Goal: Task Accomplishment & Management: Complete application form

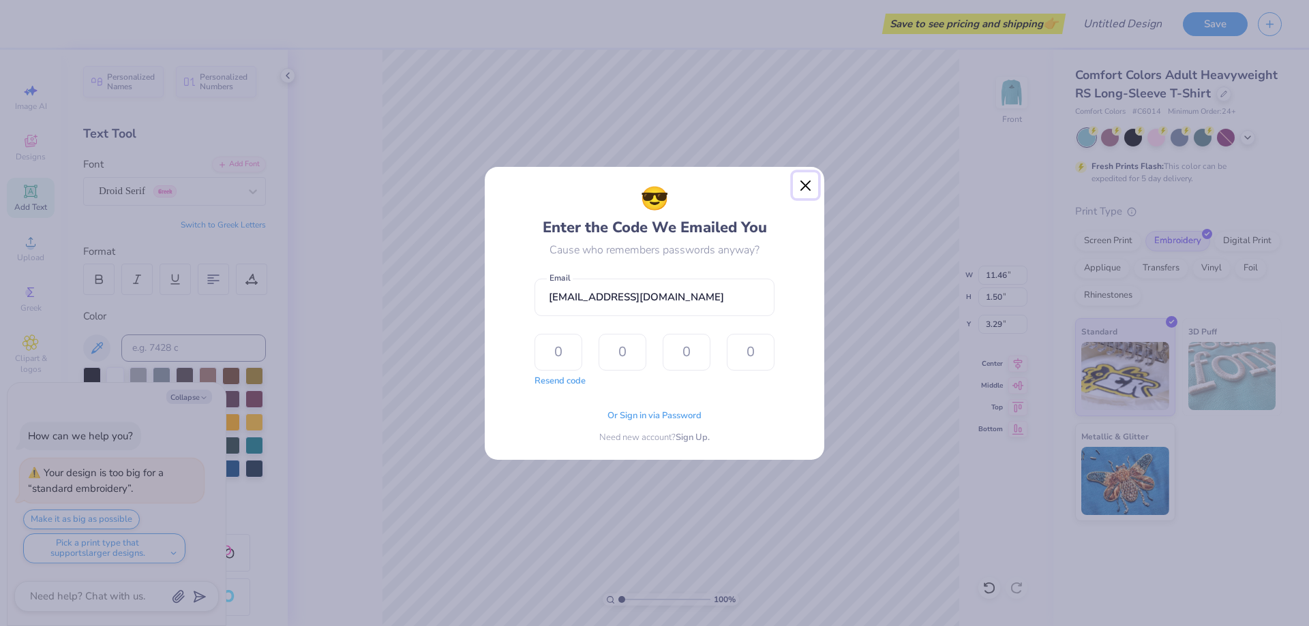
click at [811, 183] on button "Close" at bounding box center [806, 185] width 26 height 26
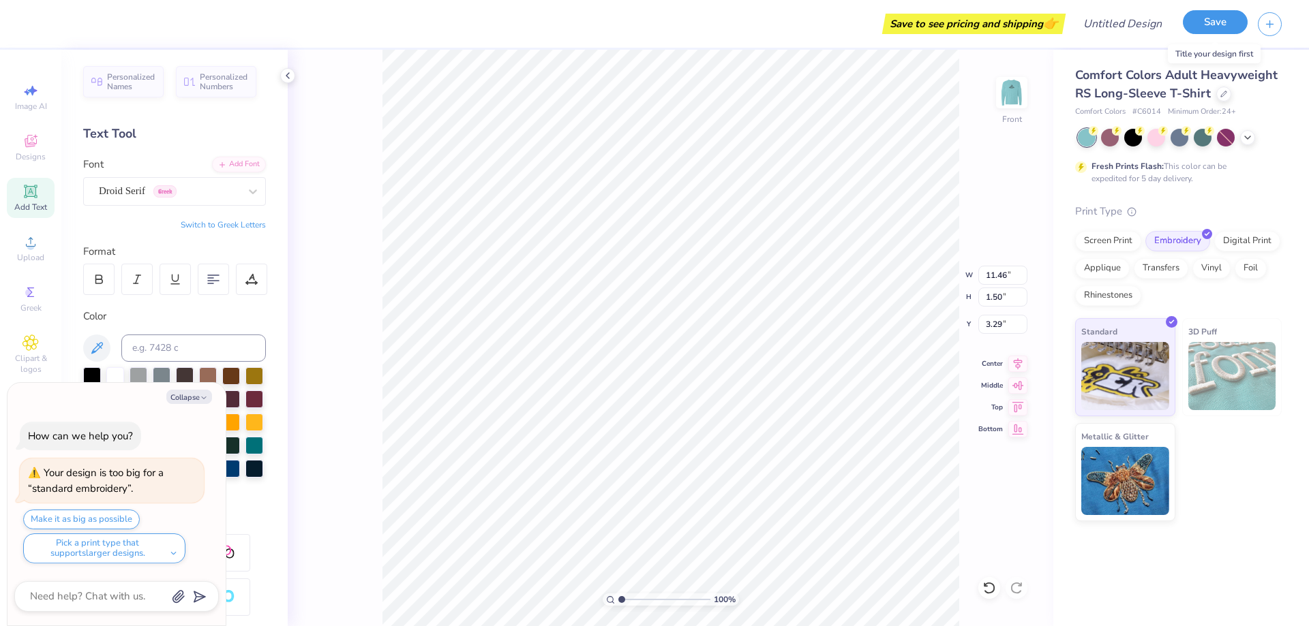
click at [1231, 23] on button "Save" at bounding box center [1215, 22] width 65 height 24
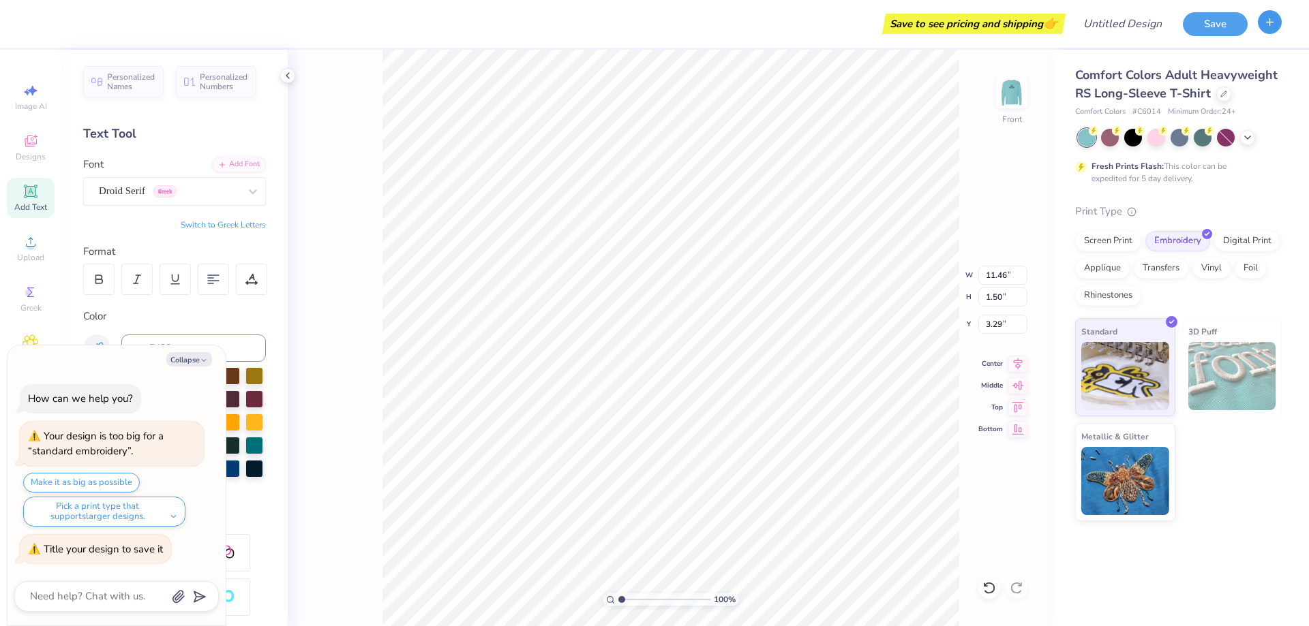
click at [1265, 25] on icon "button" at bounding box center [1270, 22] width 12 height 12
click at [1185, 27] on button "Save" at bounding box center [1215, 22] width 65 height 24
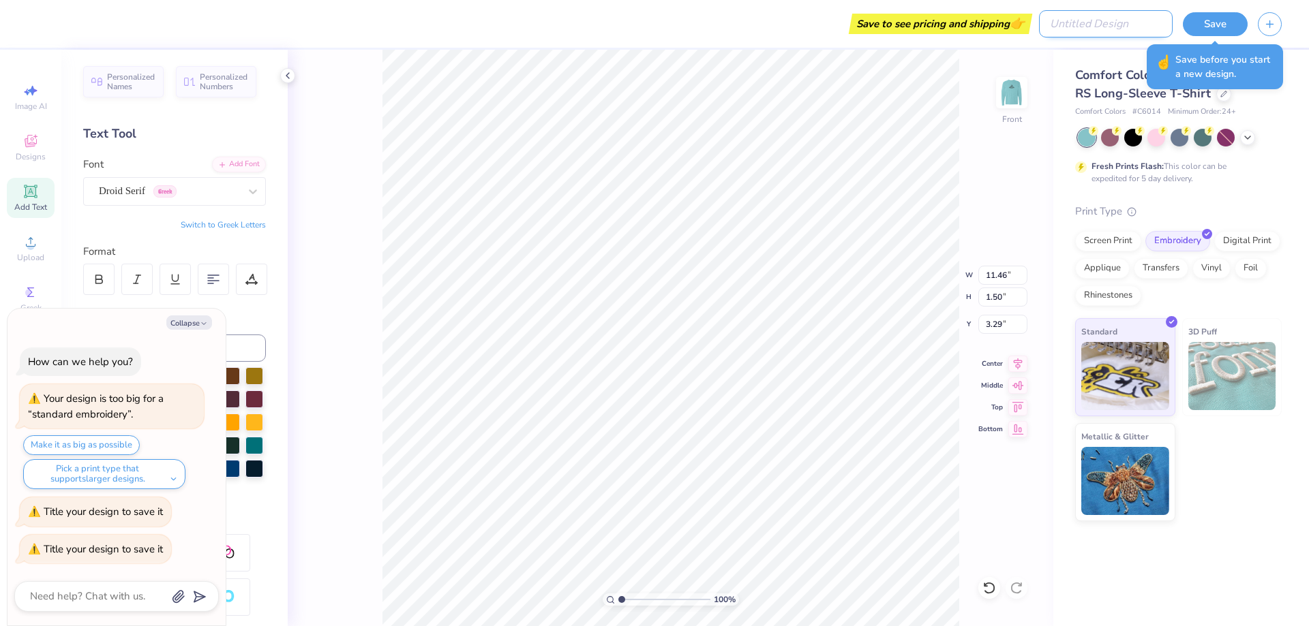
type textarea "x"
click at [1121, 14] on input "Design Title" at bounding box center [1106, 23] width 134 height 27
type input "M"
type textarea "x"
type input "MA"
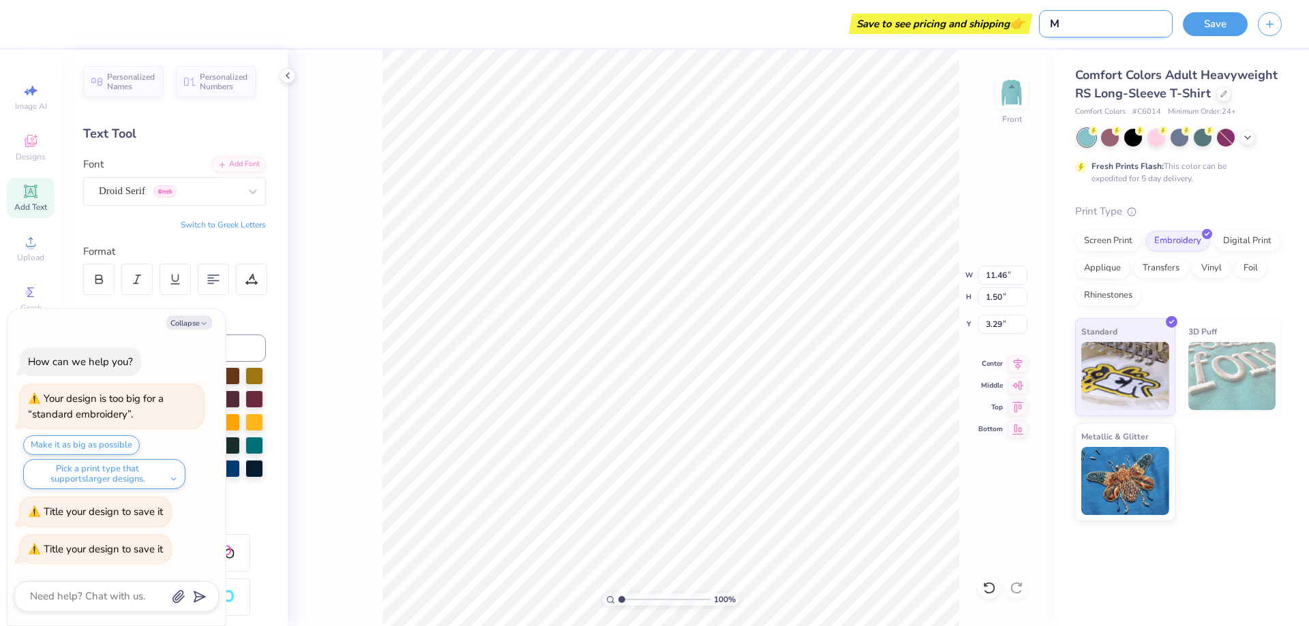
type textarea "x"
type input "M"
type textarea "x"
type input "MB"
type textarea "x"
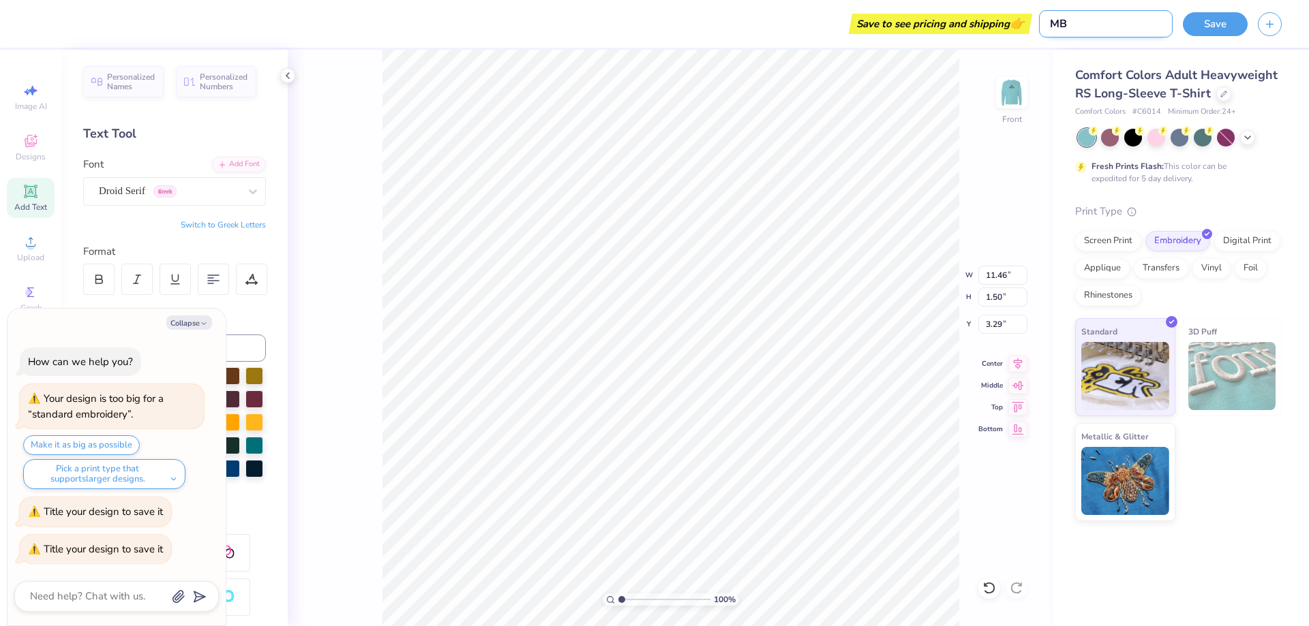
type input "MB"
type textarea "x"
type input "MB L"
type textarea "x"
type input "MB LI"
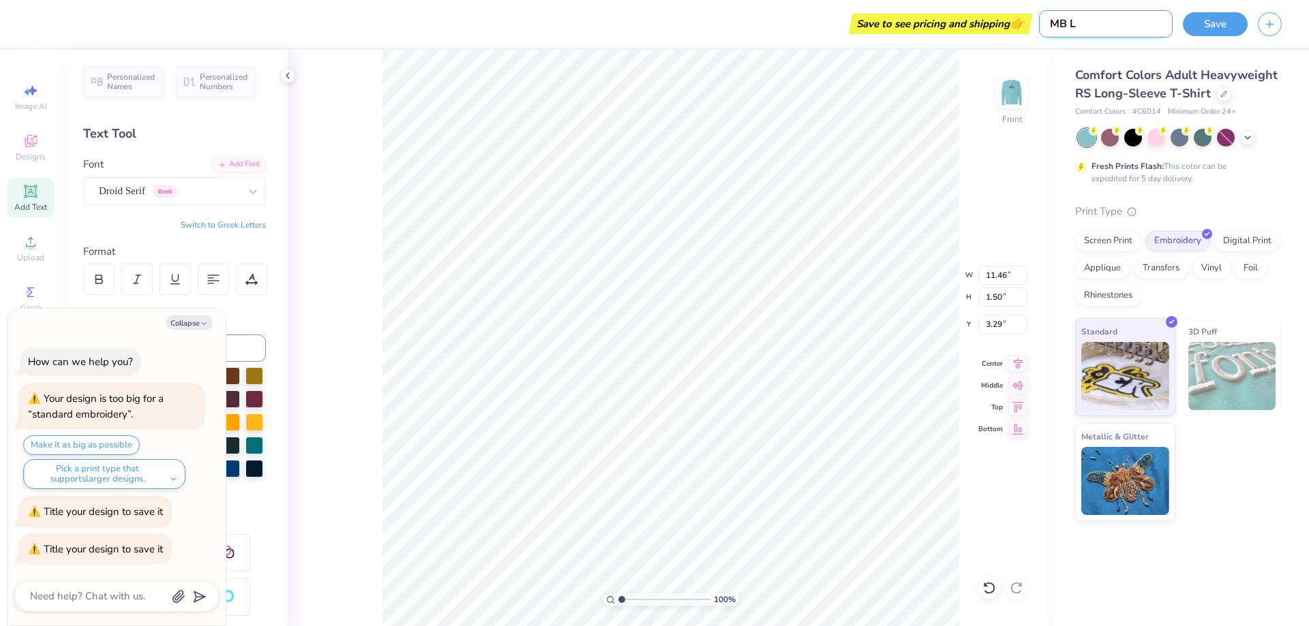
type textarea "x"
type input "MB LIC"
type textarea "x"
type input "MB LIC"
type textarea "x"
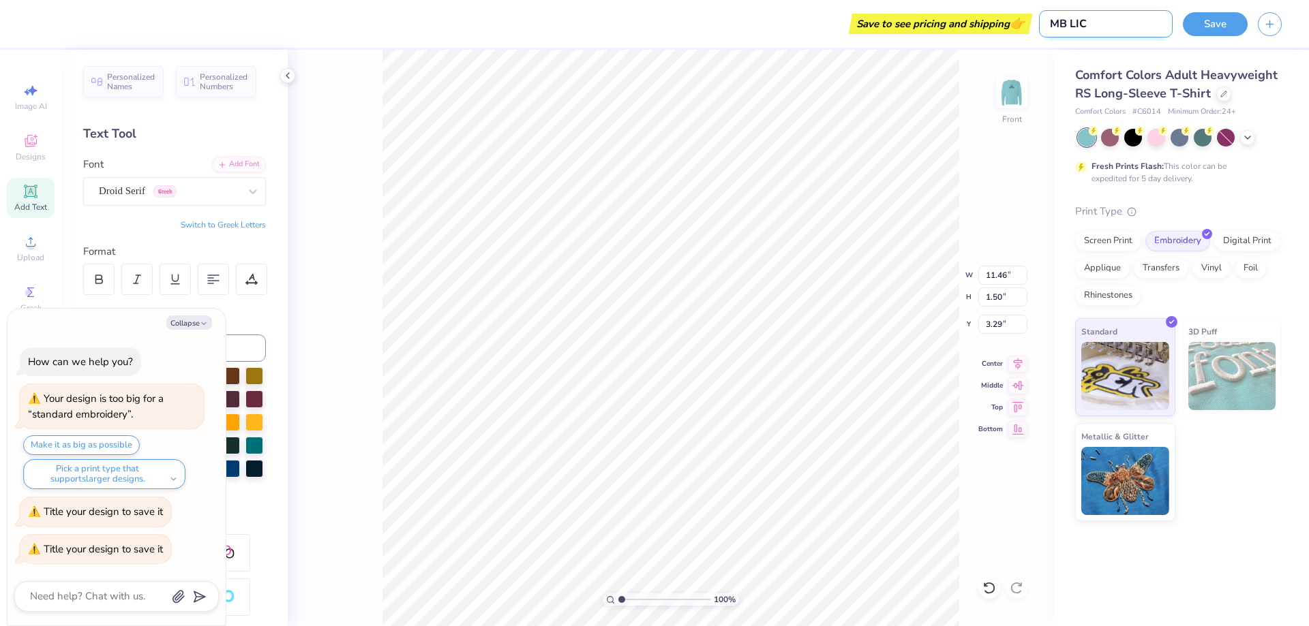
type input "MB LIC H"
type textarea "x"
type input "MB LIC Ho"
type textarea "x"
type input "MB LIC Hol"
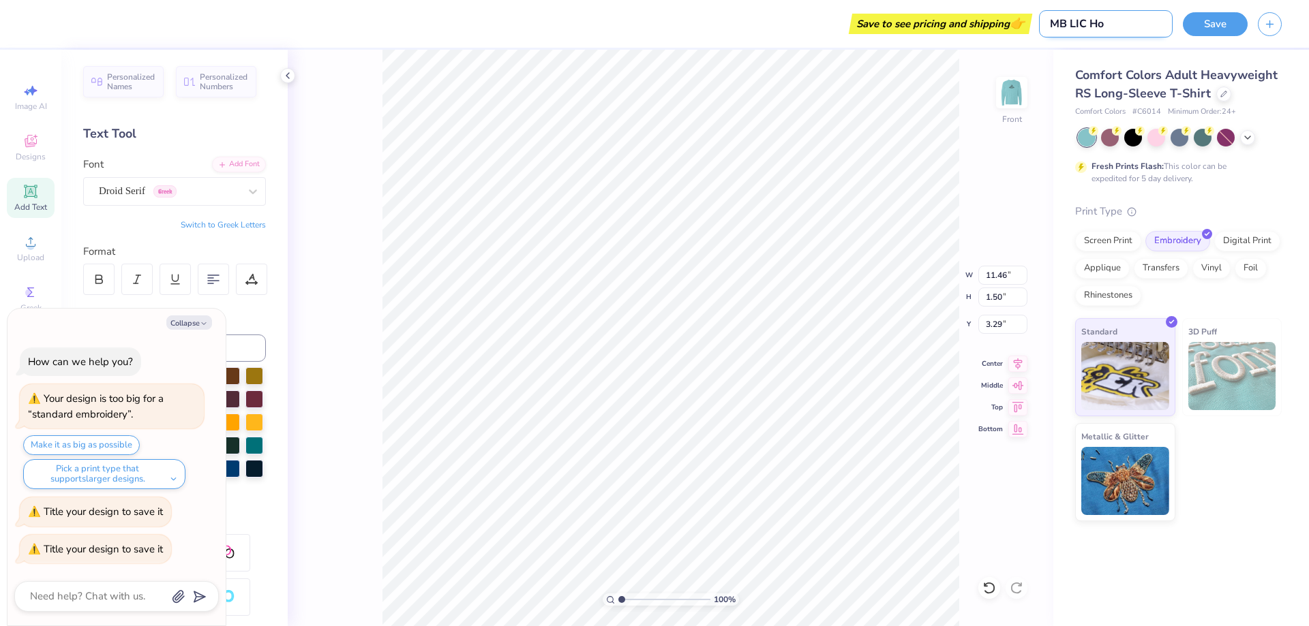
type textarea "x"
type input "MB LIC [DATE]"
type textarea "x"
type input "MB LIC Holid"
type textarea "x"
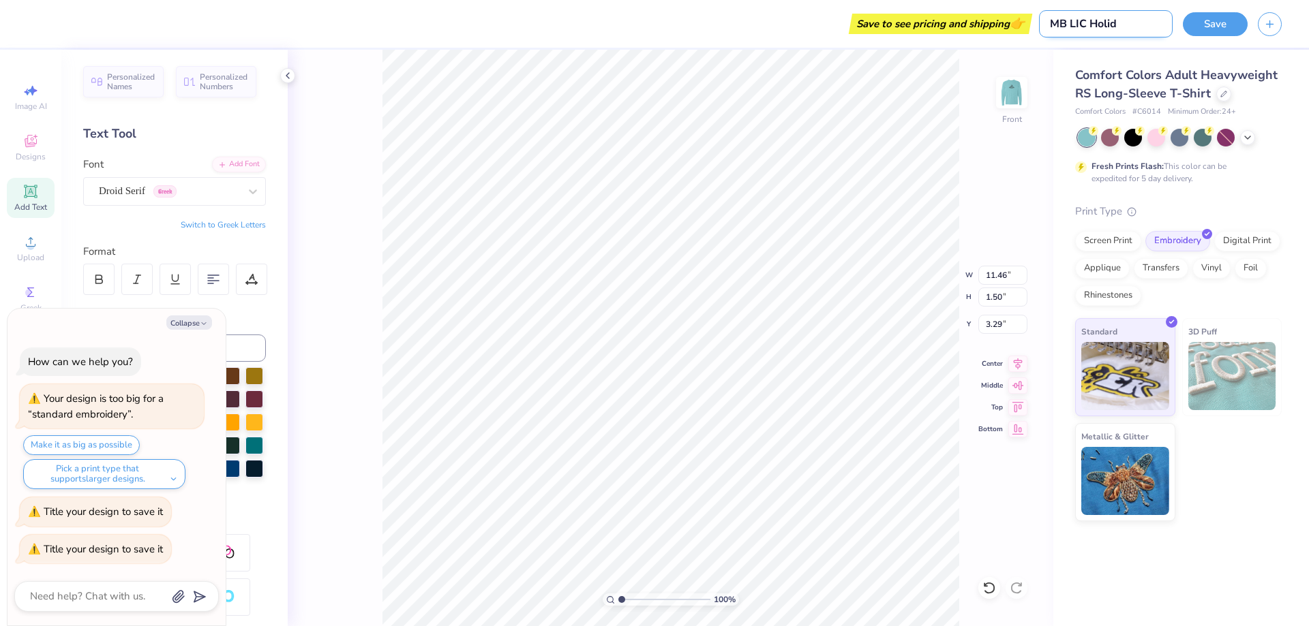
type input "MB LIC Holida"
type textarea "x"
type input "MB LIC Holiday"
type textarea "x"
type input "MB LIC Holiday"
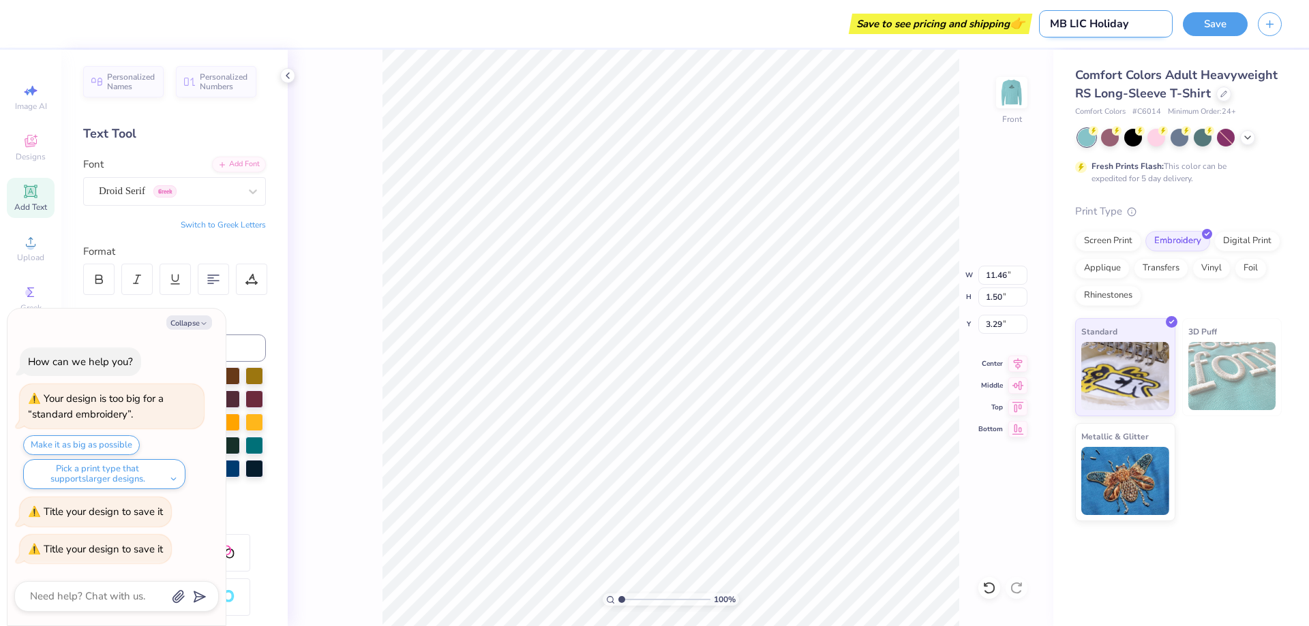
type textarea "x"
type input "MB LIC Holiday G"
type textarea "x"
type input "MB LIC Holiday Gi"
type textarea "x"
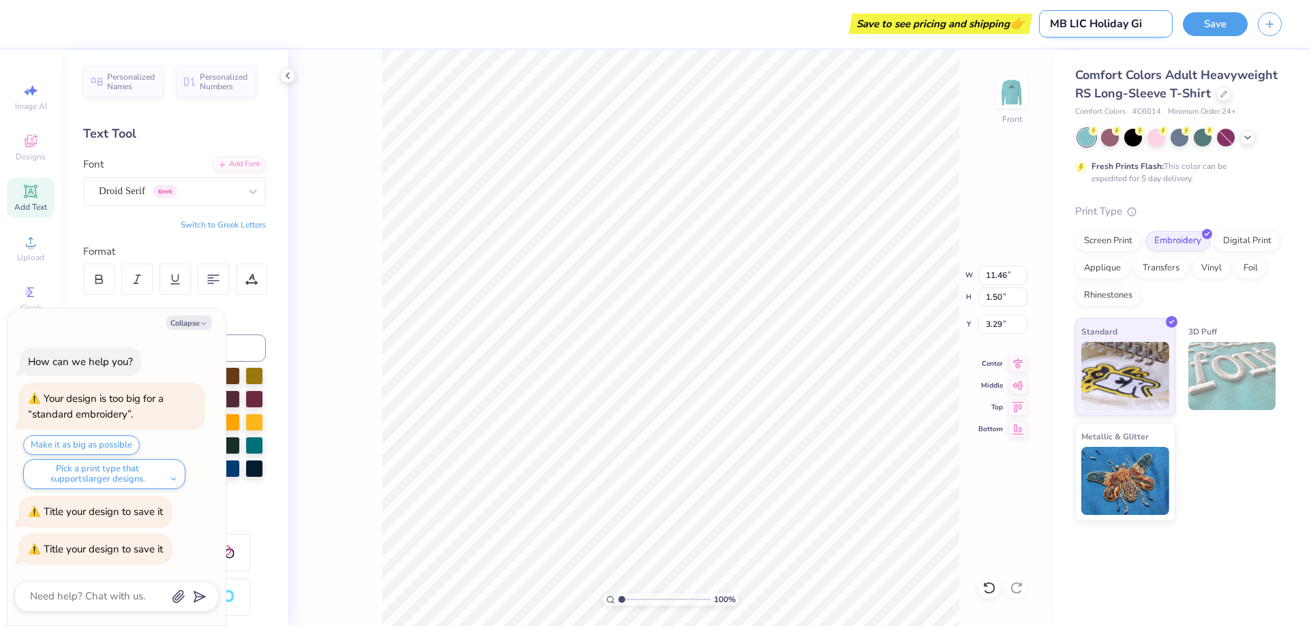
type input "MB LIC Holiday Gif"
type textarea "x"
type input "MB LIC Holiday Gift"
type textarea "x"
type input "MB LIC Holiday Gift"
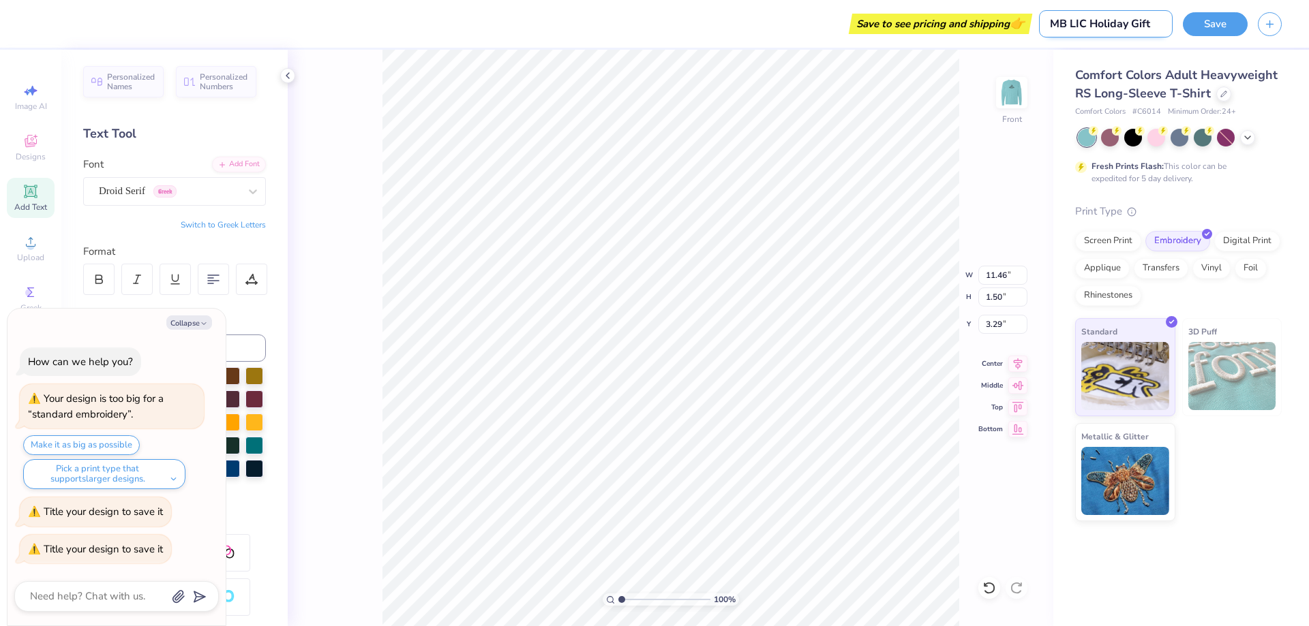
type textarea "x"
type input "MB LIC Holiday Gift 2"
type textarea "x"
type input "MB LIC Holiday Gift 20"
type textarea "x"
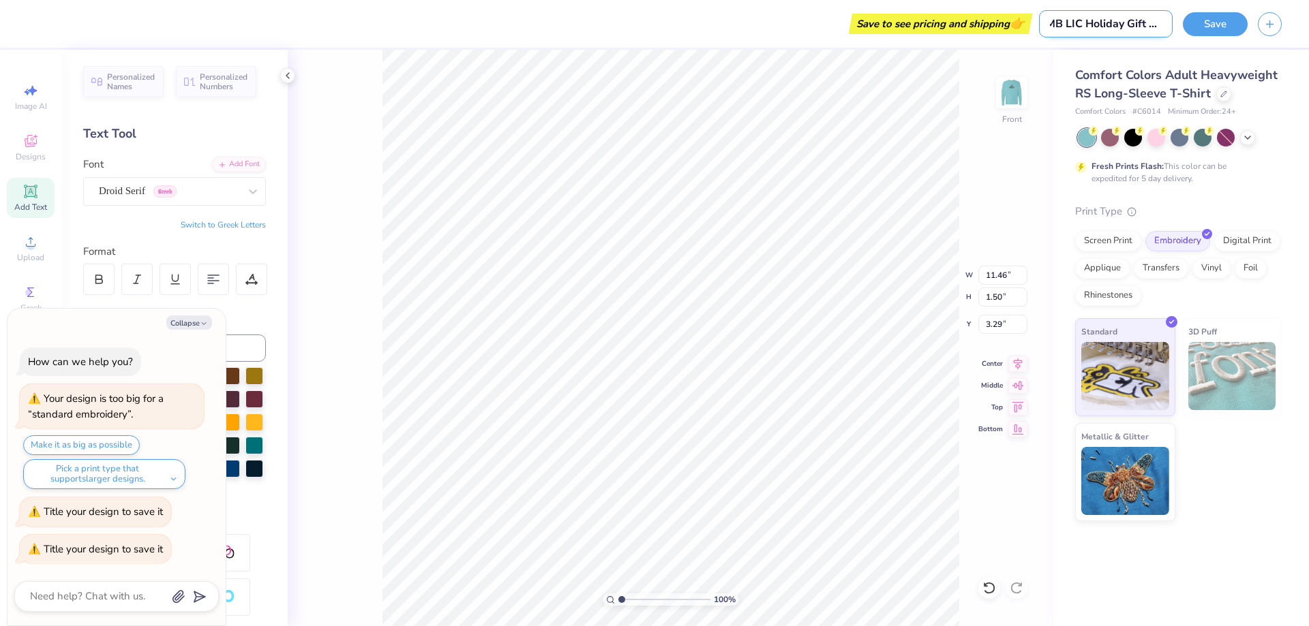
type input "MB LIC Holiday Gift 202"
type textarea "x"
type input "MB LIC Holiday Gift 2025"
type textarea "x"
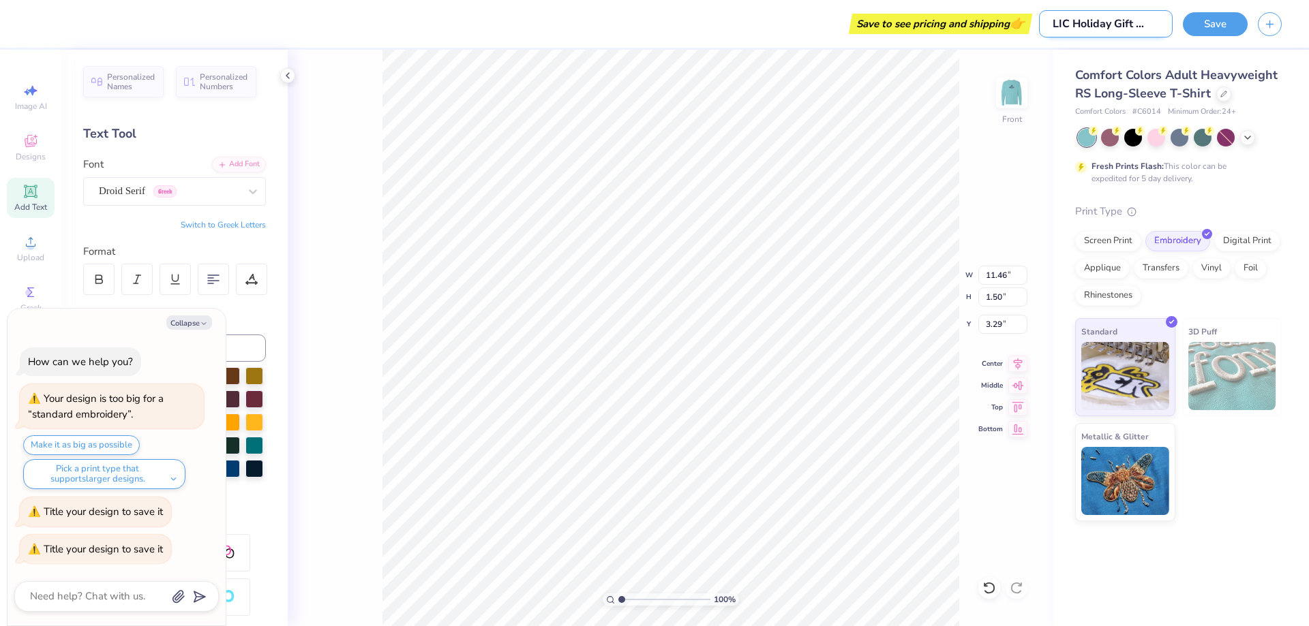
type input "MB LIC Holiday Gift 2025"
click at [1220, 12] on div "Save" at bounding box center [1215, 24] width 65 height 24
click at [1220, 18] on button "Save" at bounding box center [1215, 22] width 65 height 24
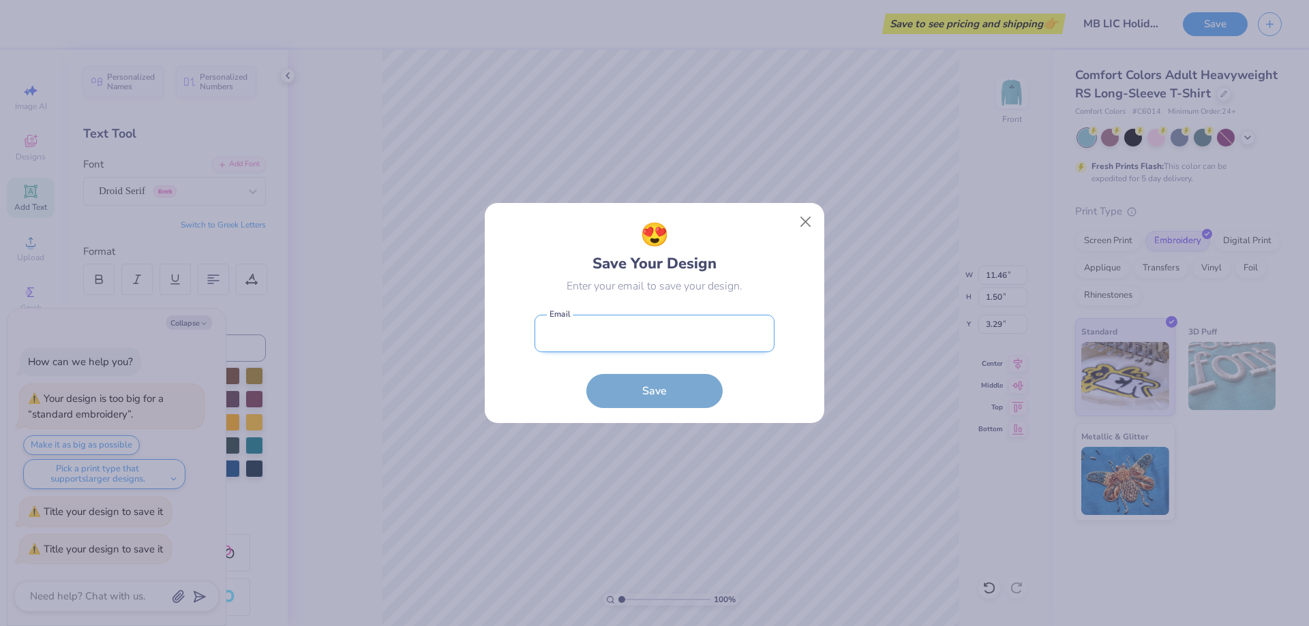
click at [641, 336] on input "email" at bounding box center [654, 333] width 240 height 37
type input "[EMAIL_ADDRESS][DOMAIN_NAME]"
click at [674, 390] on button "Save" at bounding box center [654, 388] width 136 height 34
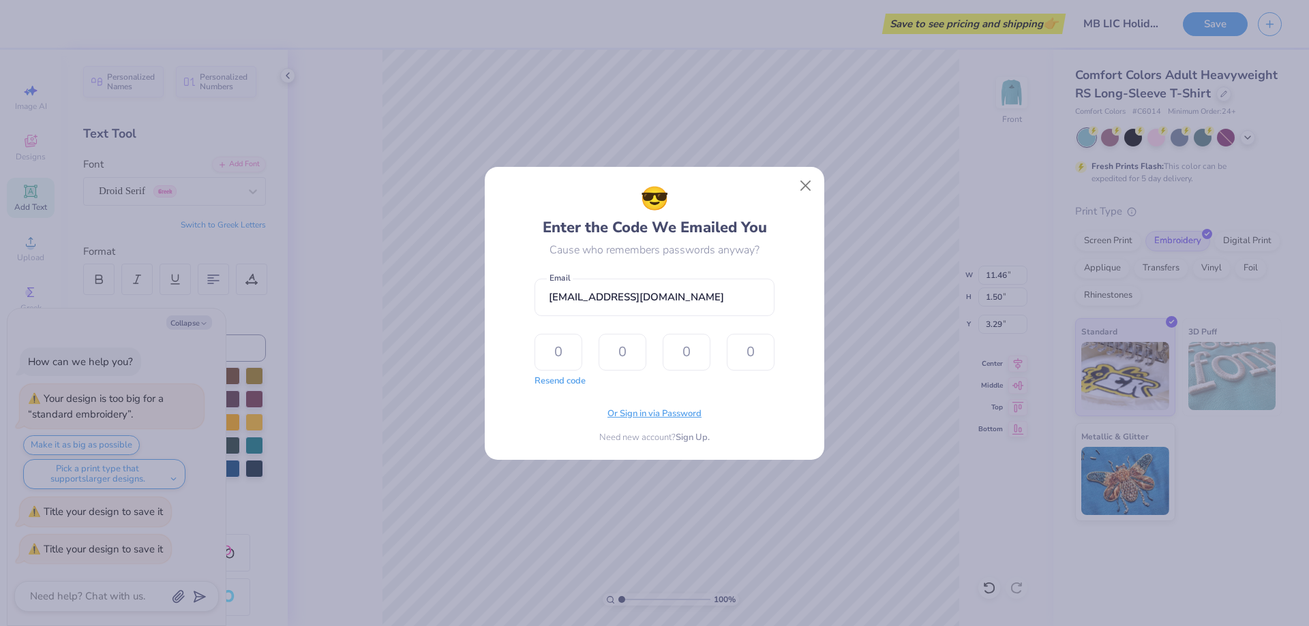
click at [685, 417] on span "Or Sign in via Password" at bounding box center [654, 415] width 94 height 14
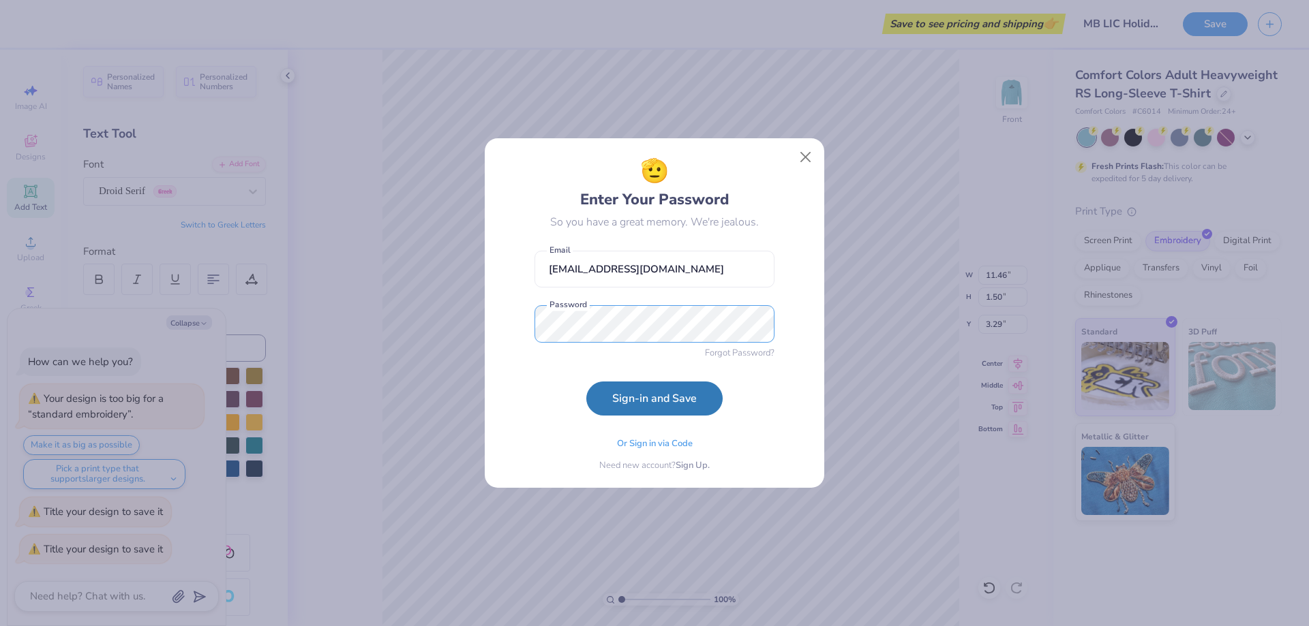
click at [586, 382] on button "Sign-in and Save" at bounding box center [654, 399] width 136 height 34
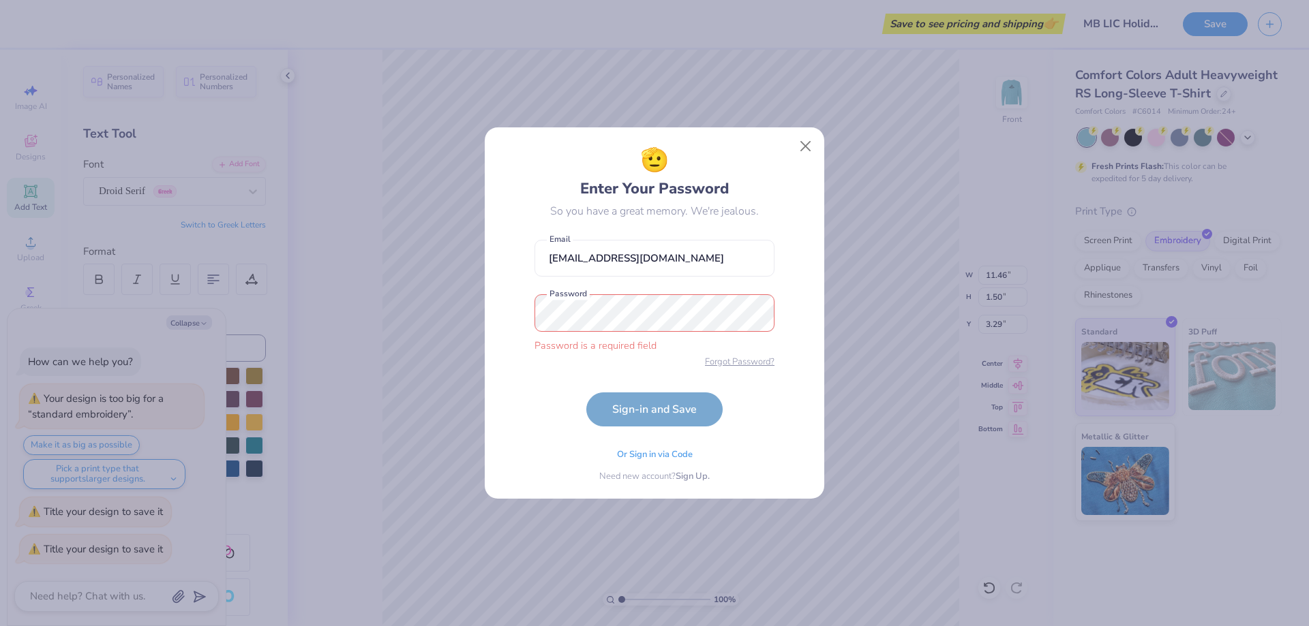
click at [742, 365] on span "Forgot Password?" at bounding box center [740, 363] width 70 height 14
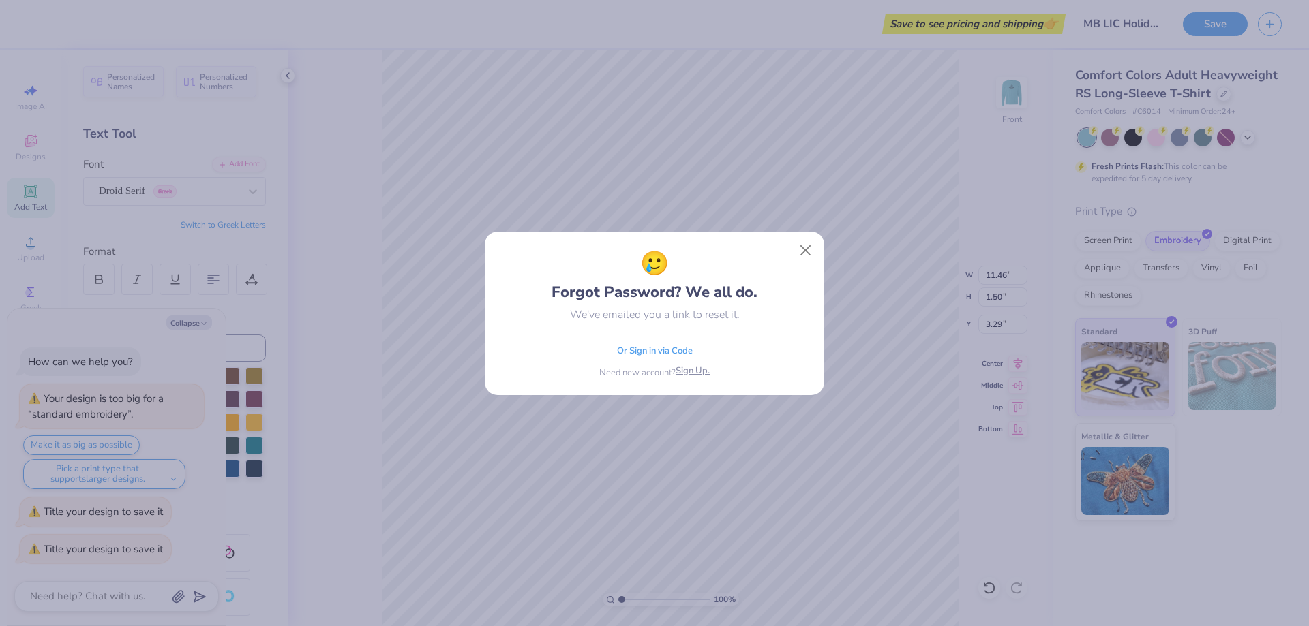
click at [699, 375] on span "Sign Up." at bounding box center [693, 372] width 34 height 14
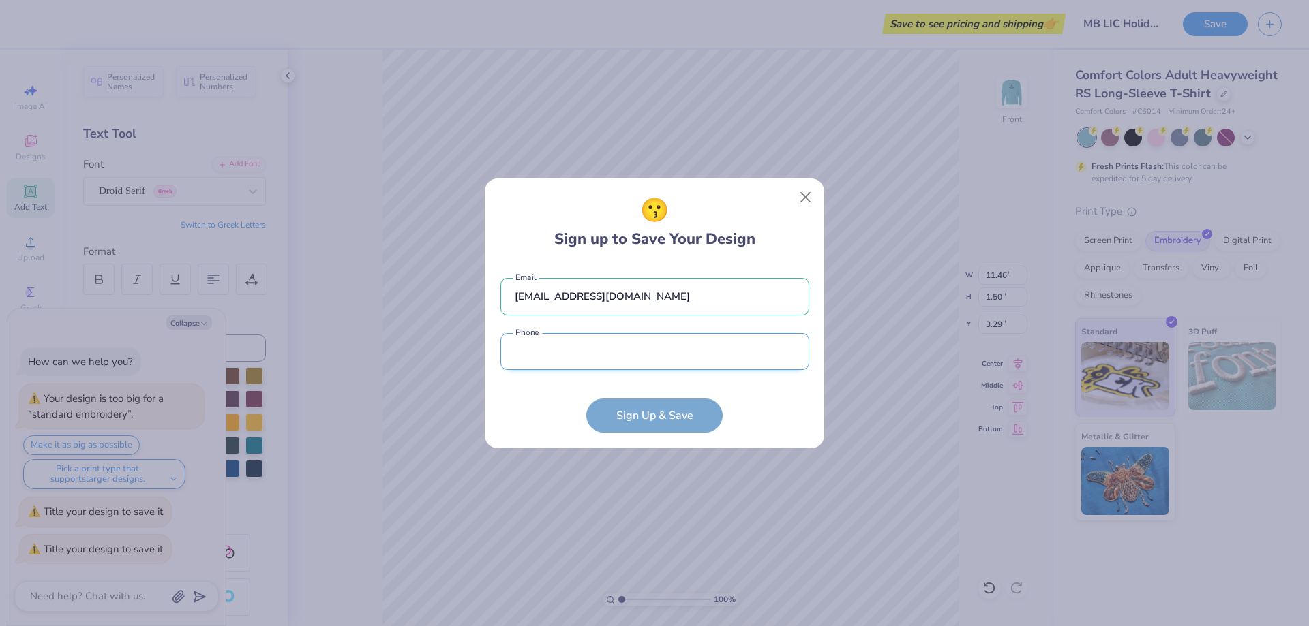
click at [597, 344] on input "tel" at bounding box center [654, 351] width 309 height 37
type input "[PHONE_NUMBER]"
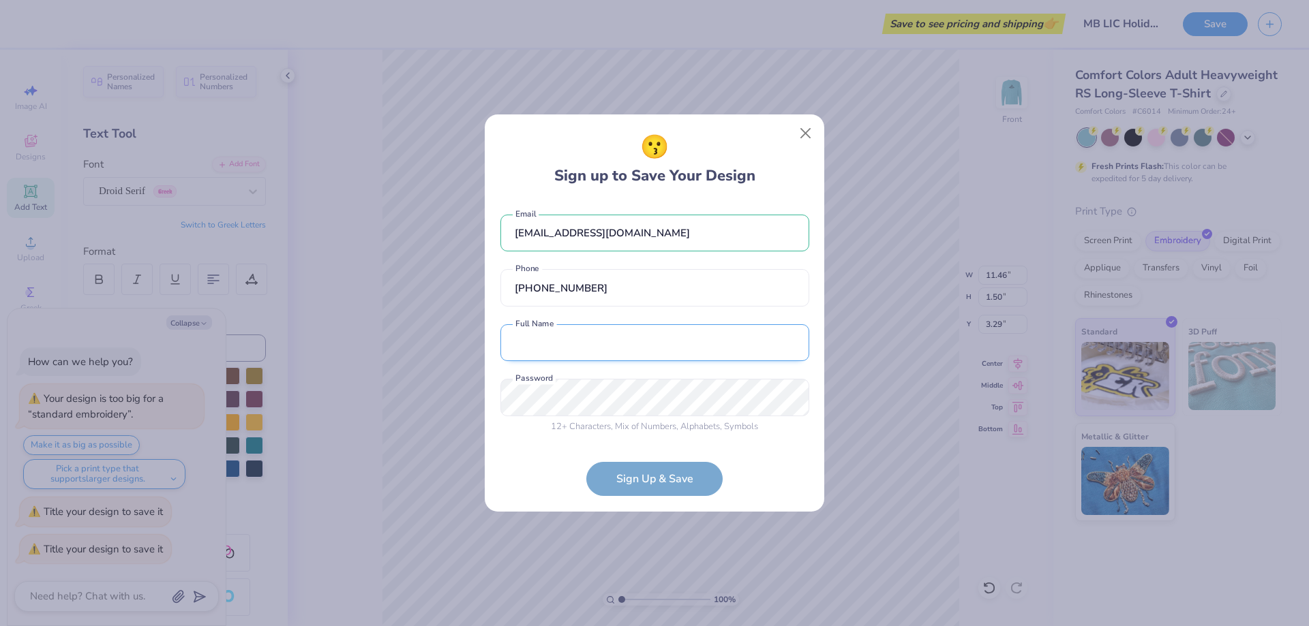
click at [587, 361] on input "text" at bounding box center [654, 342] width 309 height 37
type textarea "x"
type input "Gonxhe Maqellara"
click at [582, 342] on input "Gonxhe Maqellara" at bounding box center [654, 342] width 309 height 37
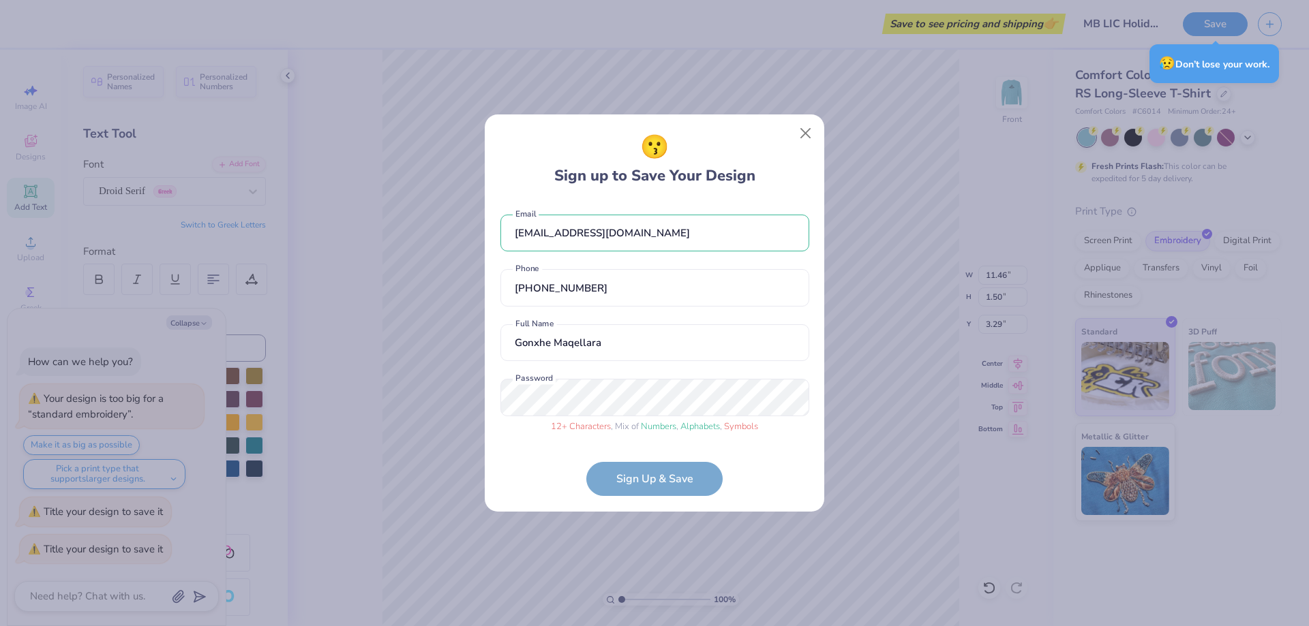
click at [716, 468] on form "[EMAIL_ADDRESS][DOMAIN_NAME] Email [PHONE_NUMBER] Phone [PERSON_NAME] Full Name…" at bounding box center [654, 349] width 309 height 296
click at [701, 489] on form "[EMAIL_ADDRESS][DOMAIN_NAME] Email [PHONE_NUMBER] Phone [PERSON_NAME] Full Name…" at bounding box center [654, 349] width 309 height 296
type textarea "x"
click at [259, 360] on div "😗 Sign up to Save Your Design [EMAIL_ADDRESS][DOMAIN_NAME] Email [PHONE_NUMBER]…" at bounding box center [654, 313] width 1309 height 626
click at [597, 419] on div "12 + Characters , Mix of Numbers , Alphabets , Symbols Password" at bounding box center [654, 406] width 309 height 55
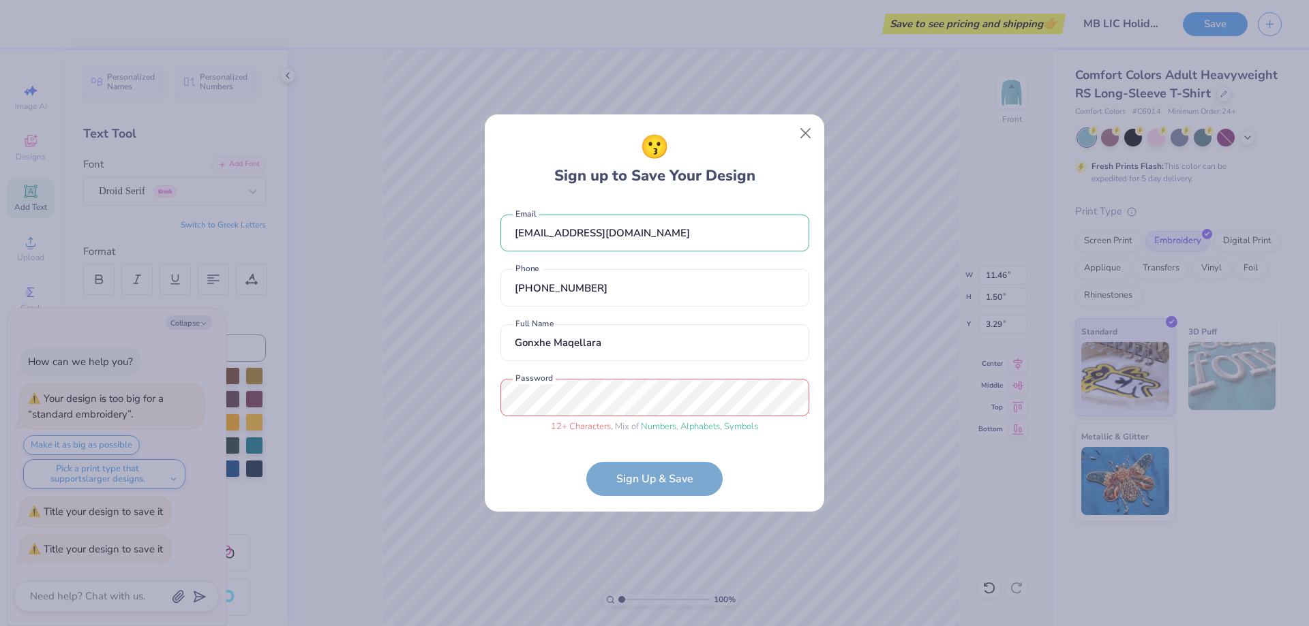
click at [388, 378] on div "😗 Sign up to Save Your Design [EMAIL_ADDRESS][DOMAIN_NAME] Email [PHONE_NUMBER]…" at bounding box center [654, 313] width 1309 height 626
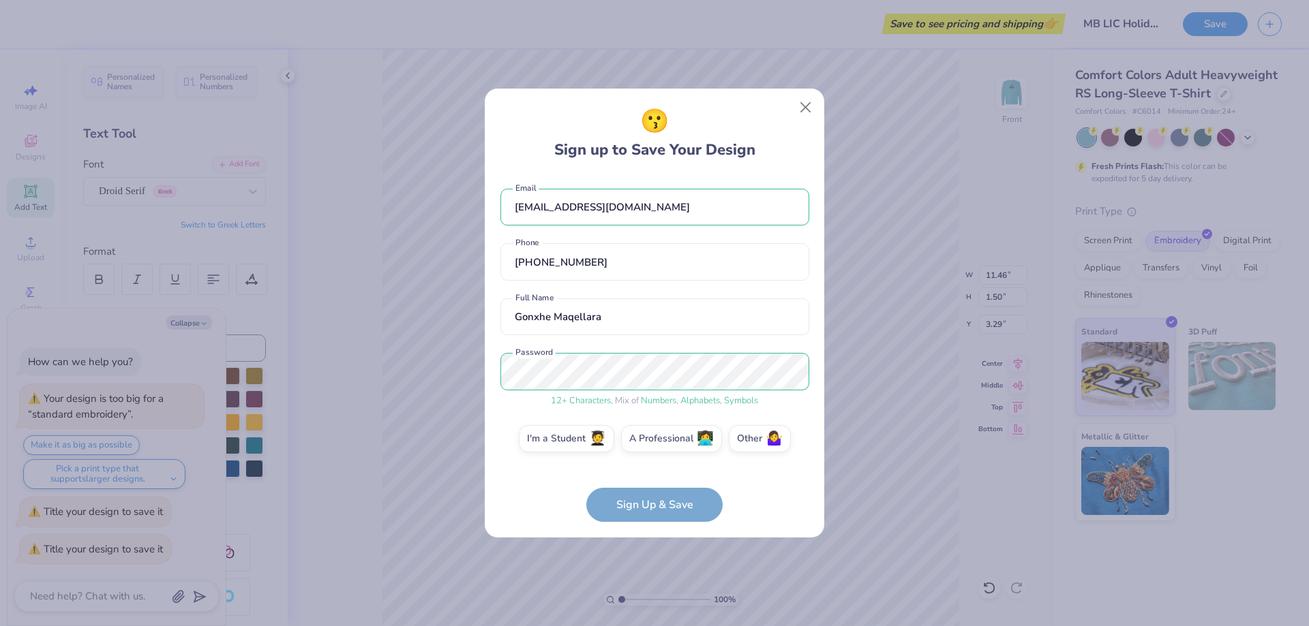
click at [659, 504] on form "[EMAIL_ADDRESS][DOMAIN_NAME] Email [PHONE_NUMBER] Phone [PERSON_NAME] Full Name…" at bounding box center [654, 349] width 309 height 348
click at [755, 502] on form "[EMAIL_ADDRESS][DOMAIN_NAME] Email [PHONE_NUMBER] Phone [PERSON_NAME] Full Name…" at bounding box center [654, 349] width 309 height 348
click at [650, 516] on form "[EMAIL_ADDRESS][DOMAIN_NAME] Email [PHONE_NUMBER] Phone [PERSON_NAME] Full Name…" at bounding box center [654, 349] width 309 height 348
click at [643, 441] on label "A Professional 👩‍💻" at bounding box center [671, 436] width 101 height 27
click at [650, 441] on input "A Professional 👩‍💻" at bounding box center [654, 442] width 9 height 9
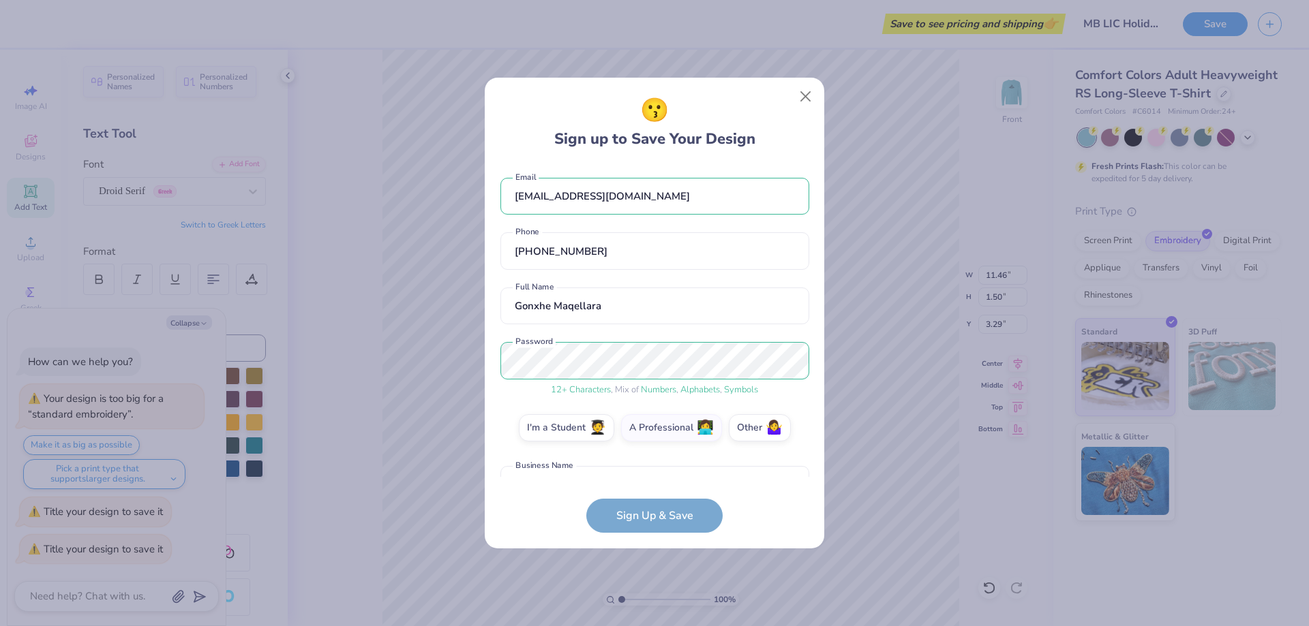
scroll to position [88, 0]
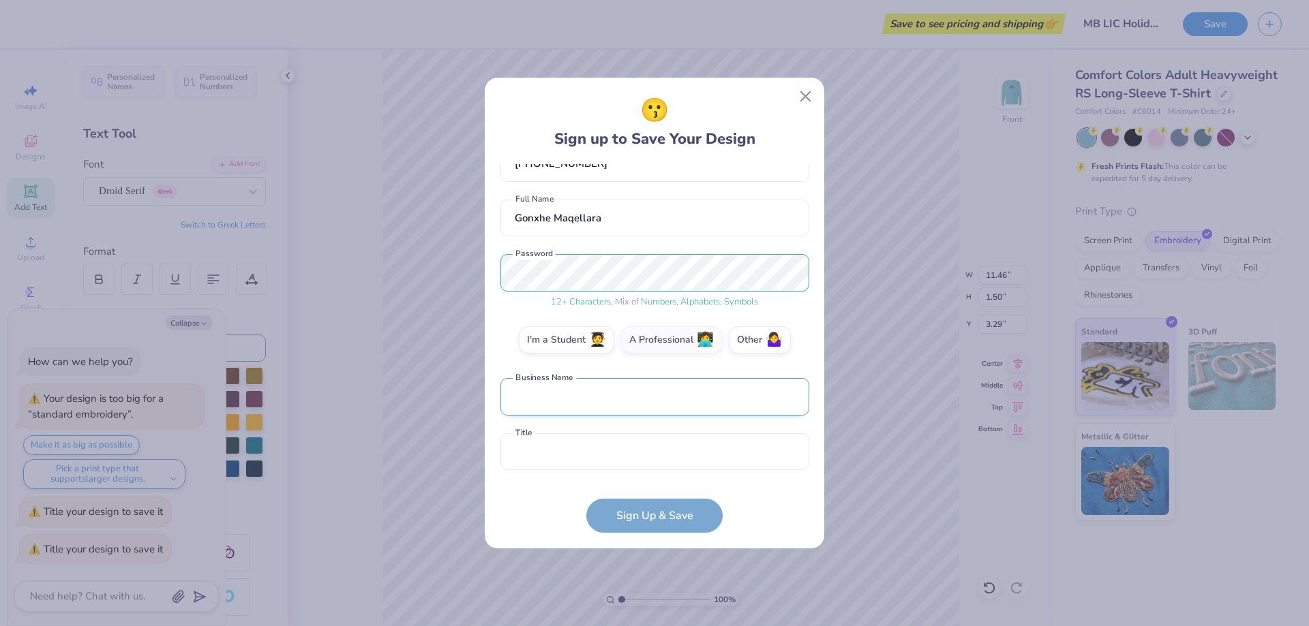
click at [626, 400] on input "text" at bounding box center [654, 396] width 309 height 37
type input "MB"
click at [580, 451] on input "text" at bounding box center [654, 452] width 309 height 37
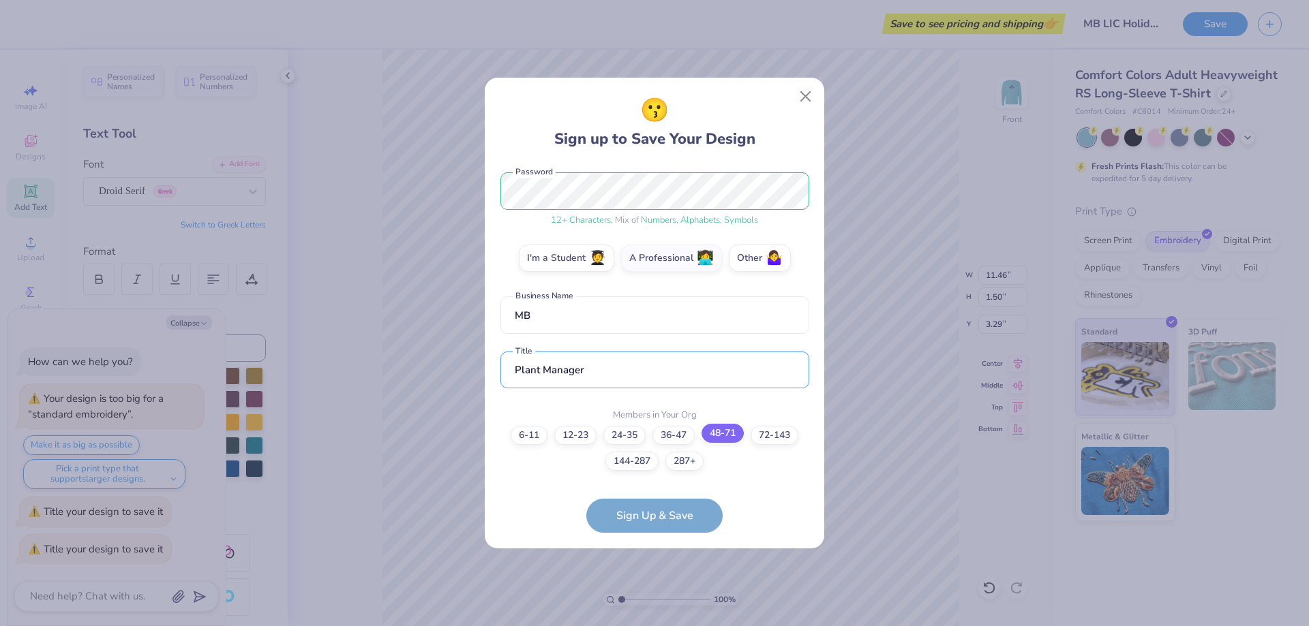
type input "Plant Manager"
click at [736, 440] on label "48-71" at bounding box center [722, 433] width 42 height 19
click at [659, 614] on input "48-71" at bounding box center [654, 618] width 9 height 9
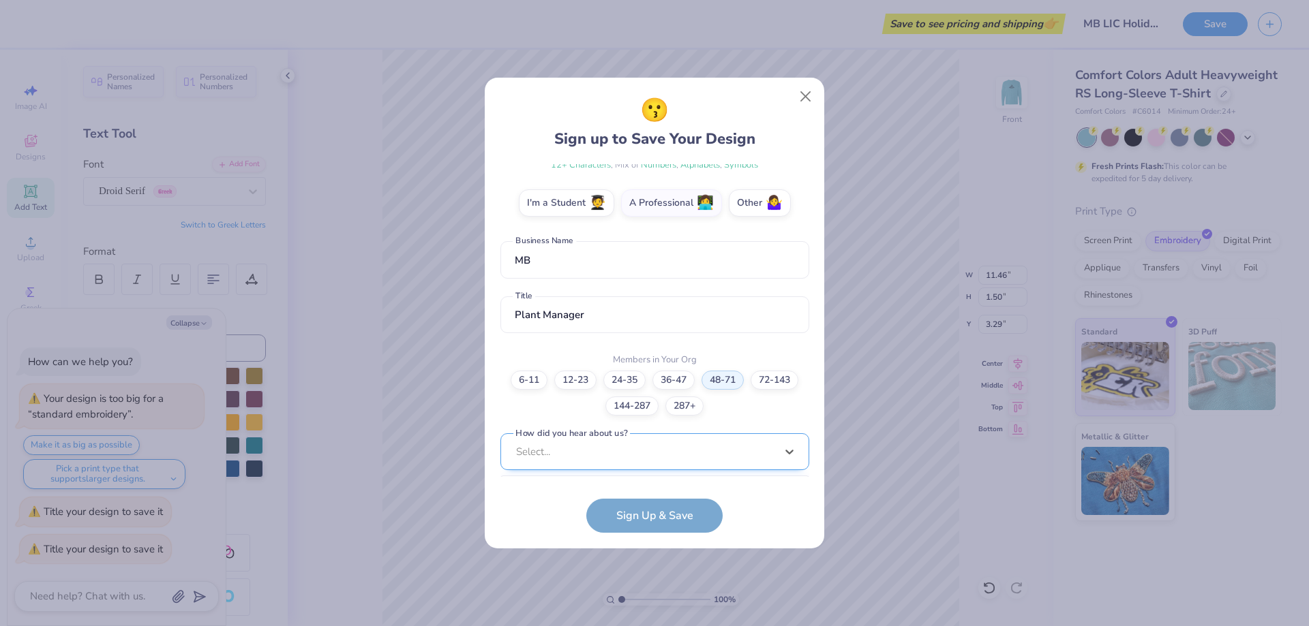
click at [680, 458] on div "option Word of Mouth focused, 8 of 15. 15 results available. Use Up and Down to…" at bounding box center [654, 558] width 309 height 249
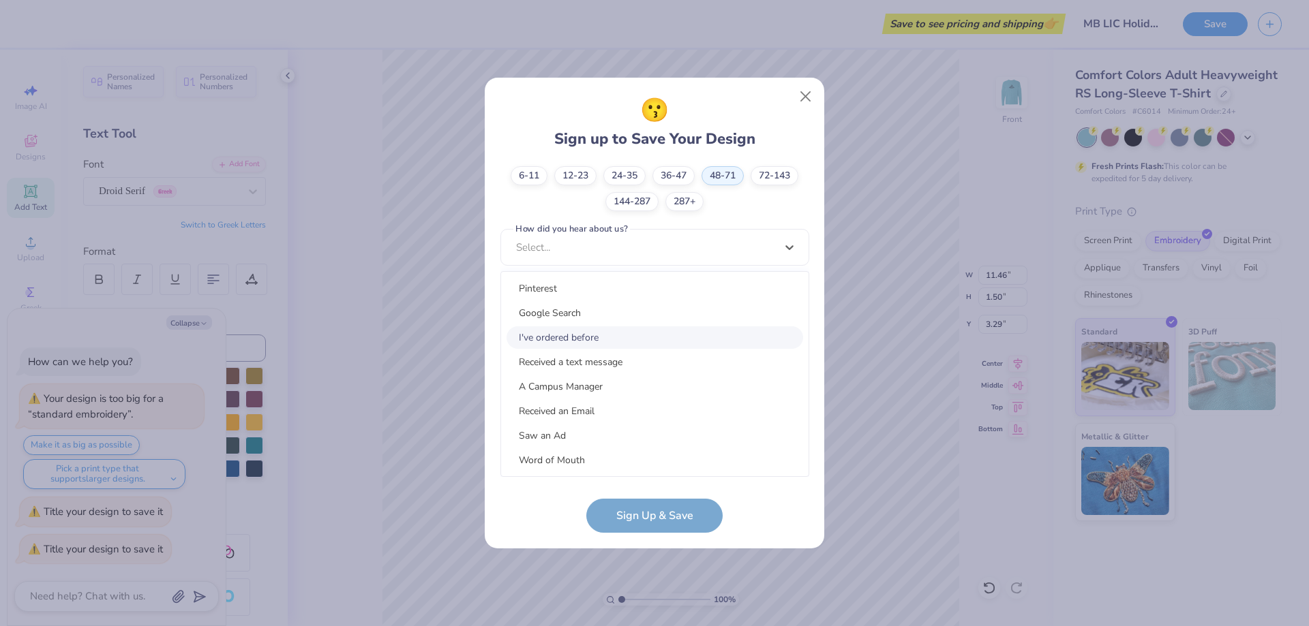
click at [675, 327] on div "I've ordered before" at bounding box center [654, 338] width 297 height 22
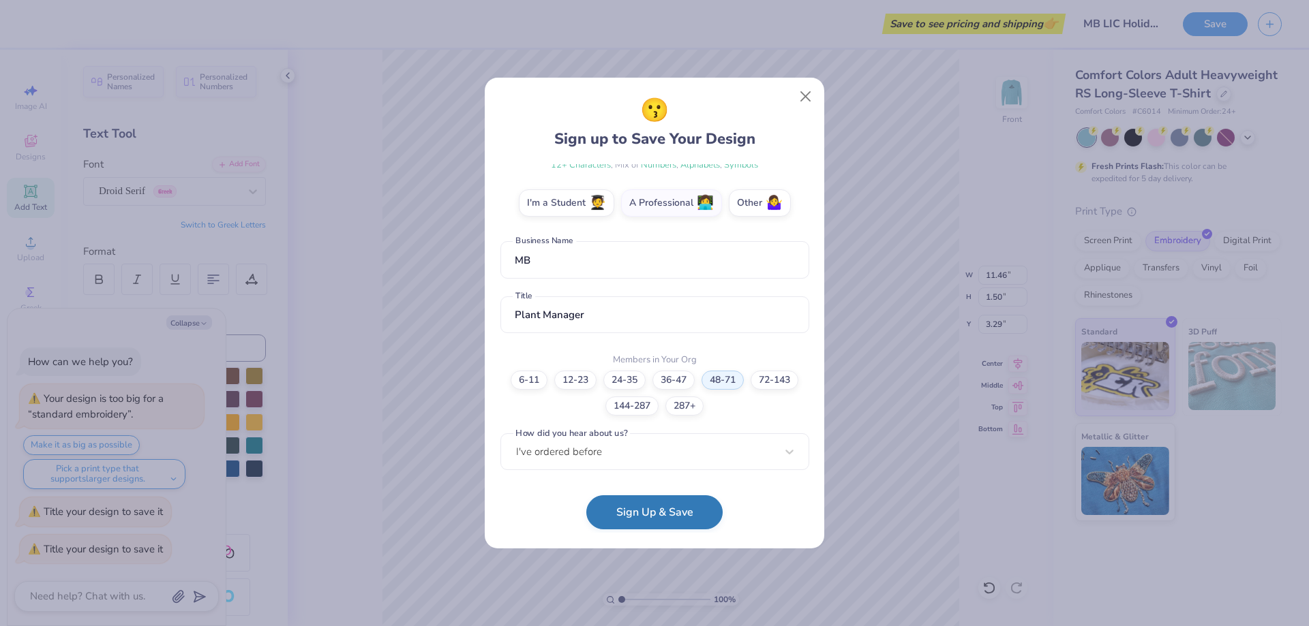
click at [681, 512] on button "Sign Up & Save" at bounding box center [654, 513] width 136 height 34
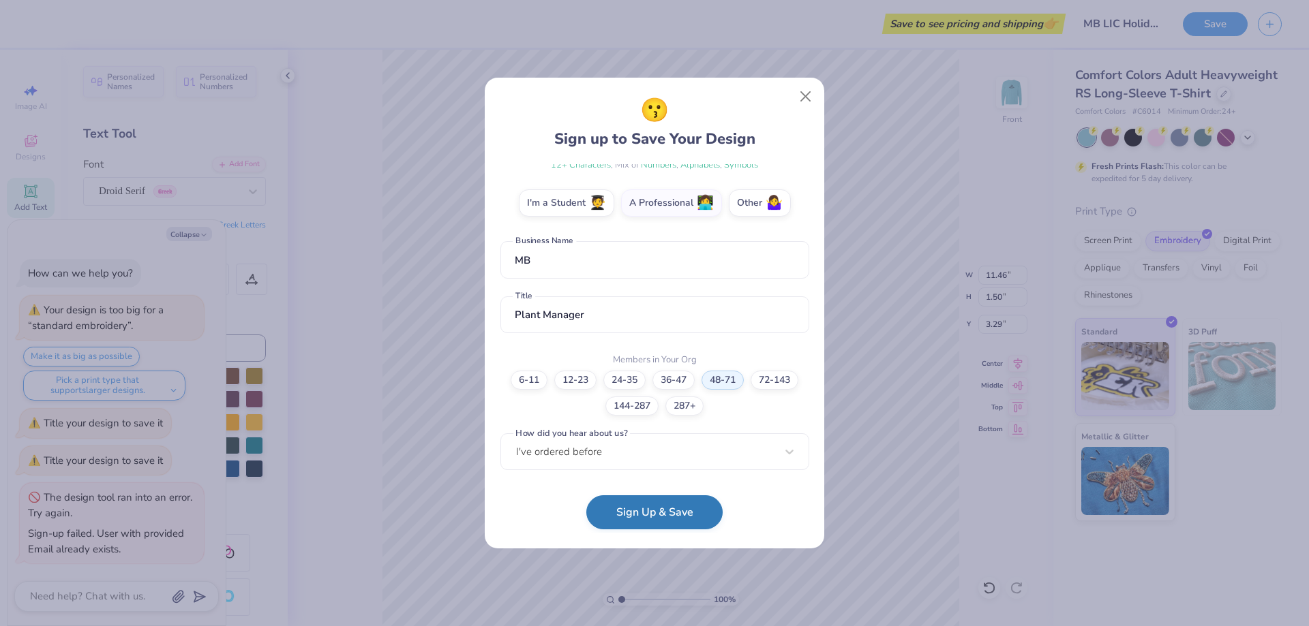
click at [680, 505] on button "Sign Up & Save" at bounding box center [654, 513] width 136 height 34
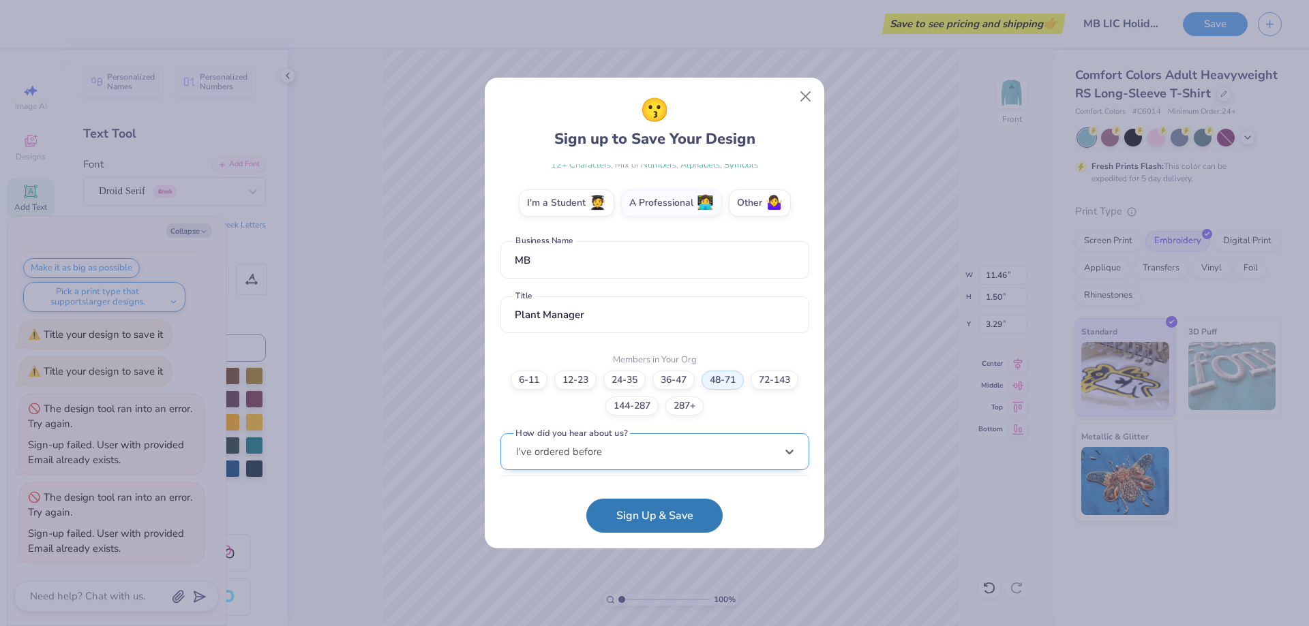
click at [743, 466] on div "[EMAIL_ADDRESS][DOMAIN_NAME] Email [PHONE_NUMBER] Phone [PERSON_NAME] Full Name…" at bounding box center [654, 321] width 309 height 314
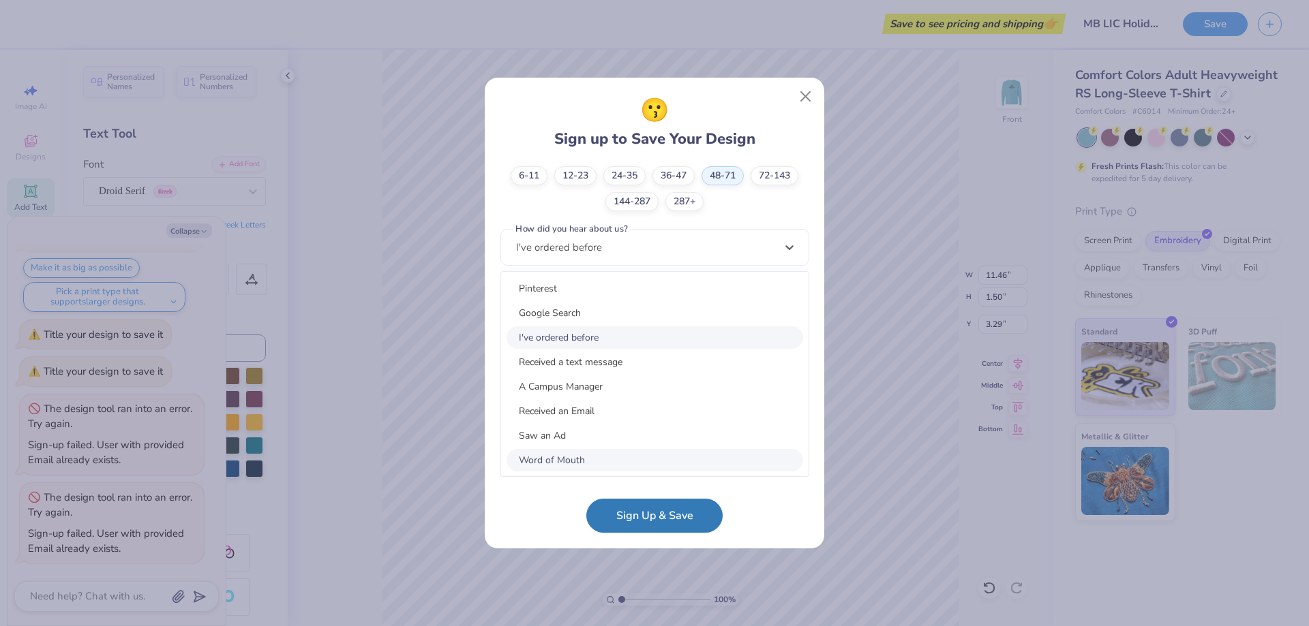
click at [766, 524] on form "[EMAIL_ADDRESS][DOMAIN_NAME] Email [PHONE_NUMBER] Phone [PERSON_NAME] Full Name…" at bounding box center [654, 348] width 309 height 369
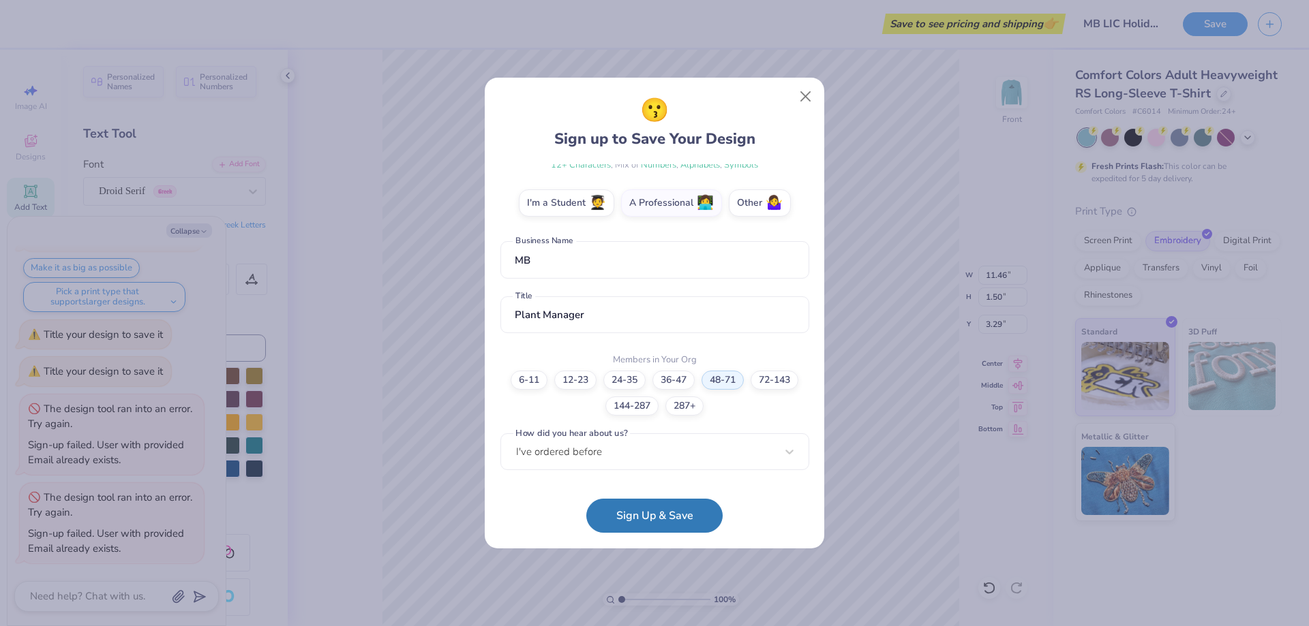
scroll to position [225, 0]
click at [673, 504] on button "Sign Up & Save" at bounding box center [654, 513] width 136 height 34
type textarea "x"
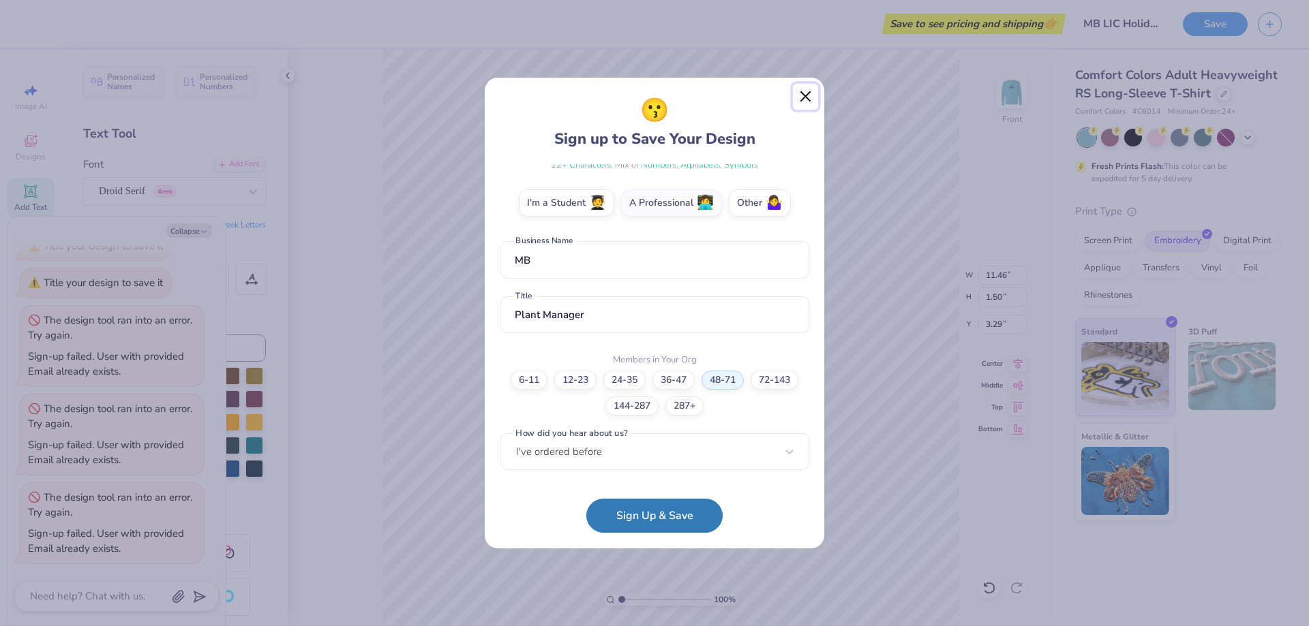
click at [808, 99] on button "Close" at bounding box center [806, 97] width 26 height 26
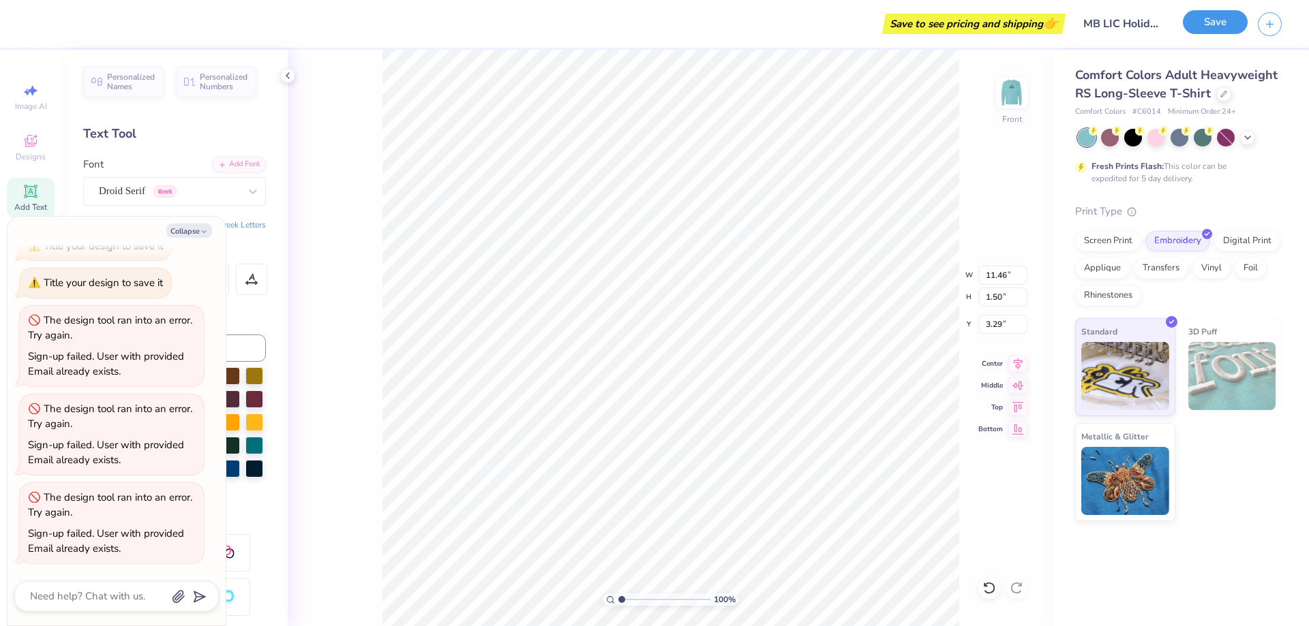
click at [1230, 29] on button "Save" at bounding box center [1215, 22] width 65 height 24
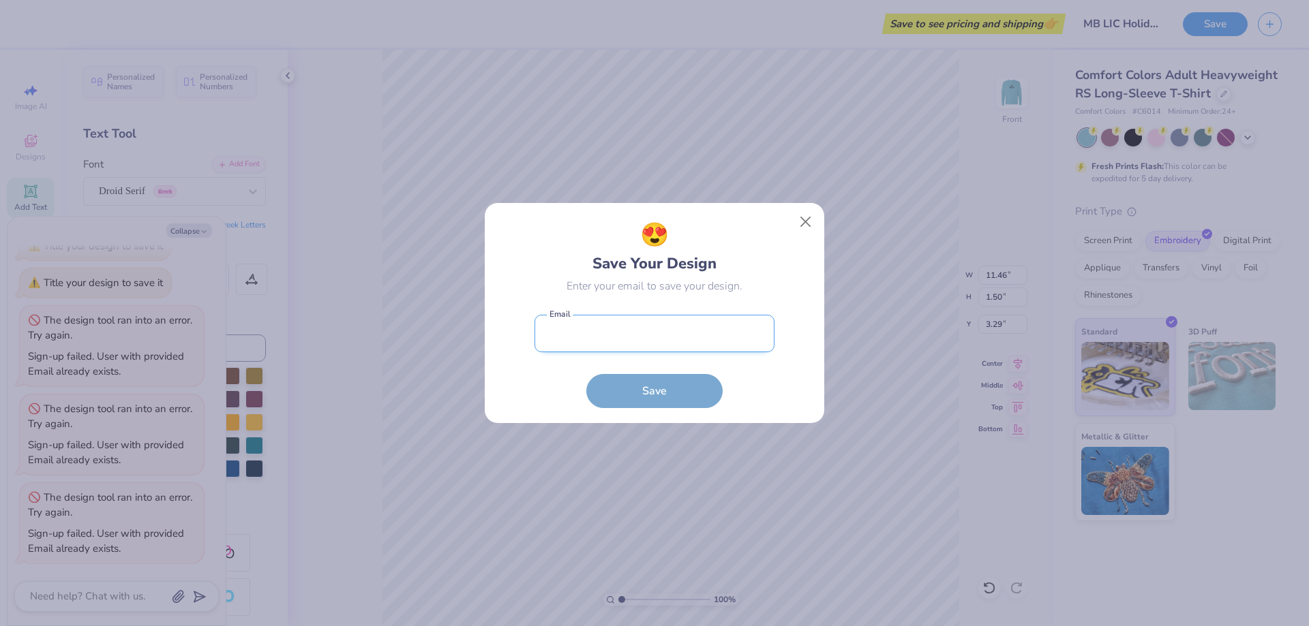
click at [684, 329] on input "email" at bounding box center [654, 333] width 240 height 37
type input "[EMAIL_ADDRESS][DOMAIN_NAME]"
click at [682, 386] on button "Save" at bounding box center [654, 388] width 136 height 34
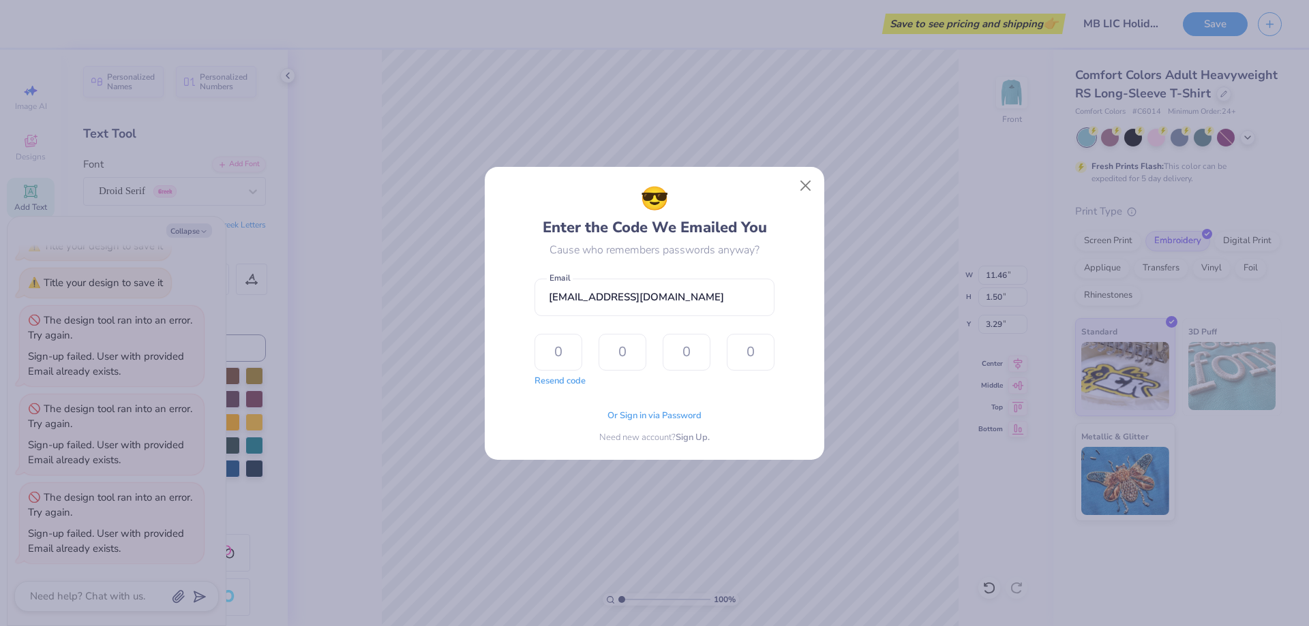
type textarea "x"
